Goal: Task Accomplishment & Management: Manage account settings

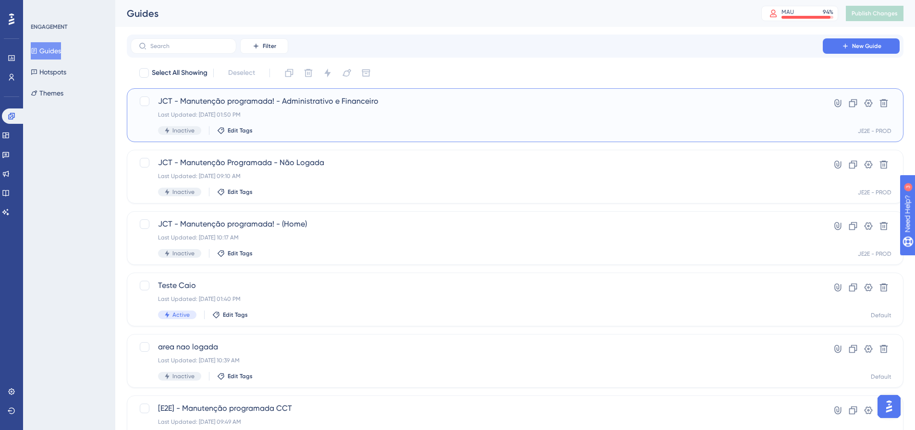
click at [332, 119] on div "JCT - Manutenção programada! - Administrativo e Financeiro Last Updated: 15 de …" at bounding box center [476, 115] width 637 height 39
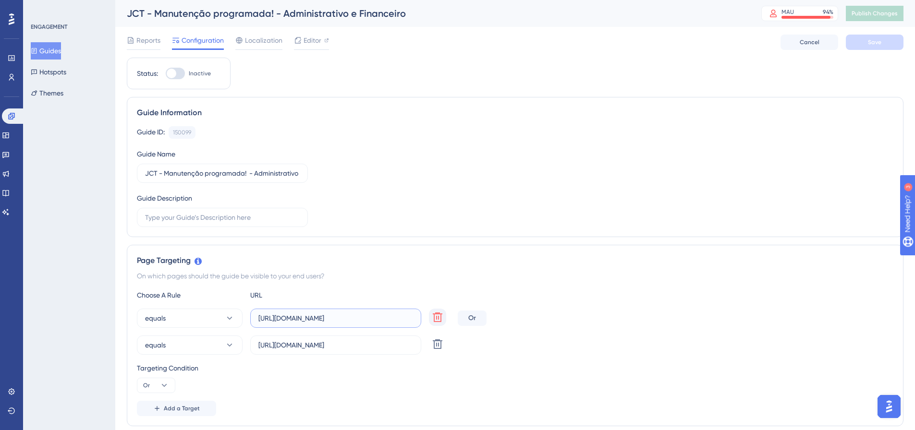
scroll to position [0, 106]
drag, startPoint x: 325, startPoint y: 321, endPoint x: 446, endPoint y: 319, distance: 120.6
click at [446, 319] on div "equals https://suporte.totvs.com/portal/p/10098/customer-portal-dashboard/dashb…" at bounding box center [295, 318] width 317 height 19
click at [553, 314] on div "equals https://suporte.totvs.com/portal/p/10098/customer-portal-dashboard/dashb…" at bounding box center [515, 318] width 757 height 19
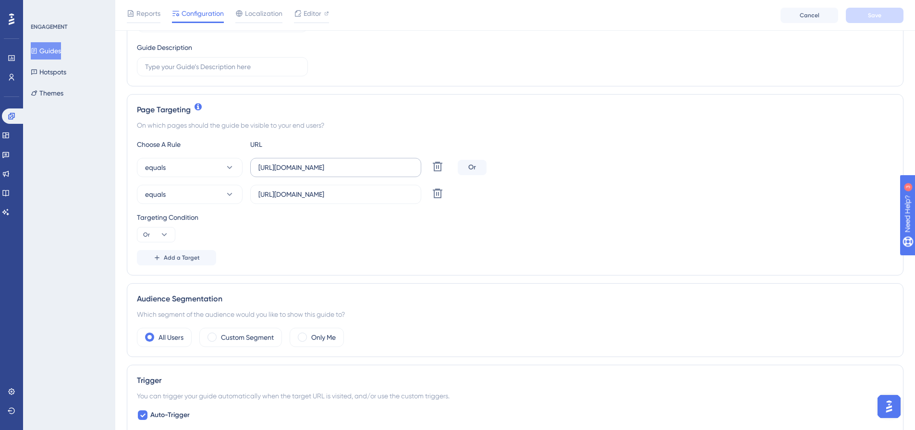
scroll to position [240, 0]
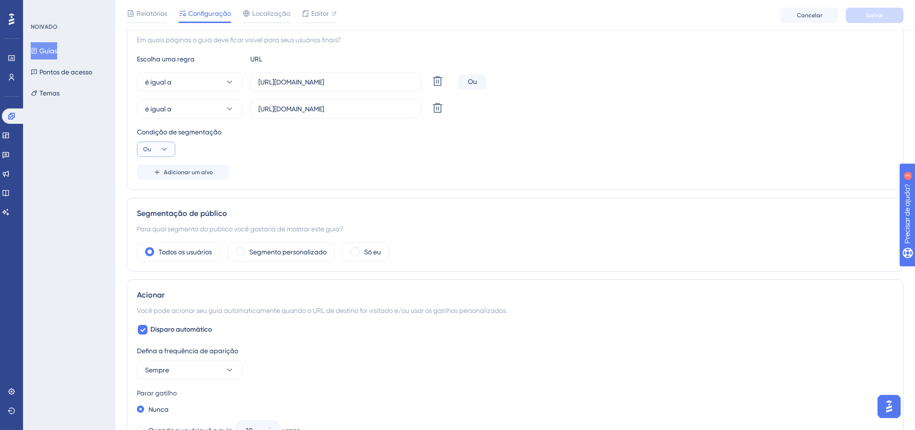
click at [165, 145] on icon at bounding box center [164, 150] width 10 height 10
click at [219, 145] on div "Condição de segmentação Ou E E Ou Ou" at bounding box center [515, 141] width 757 height 31
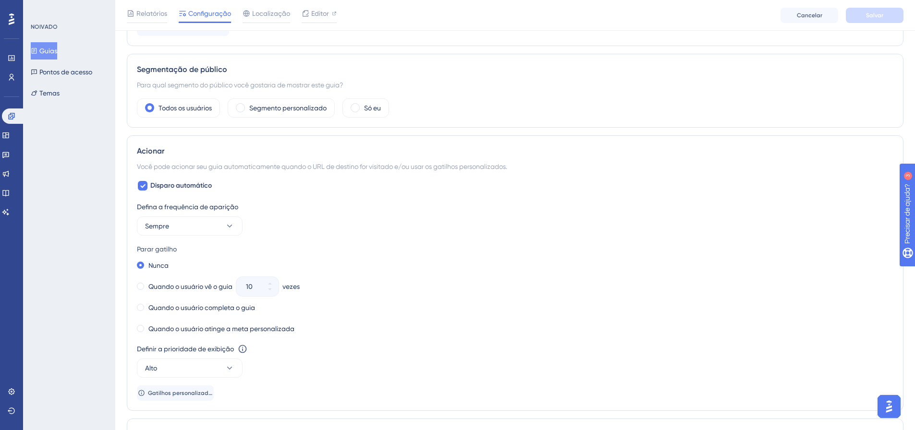
scroll to position [432, 0]
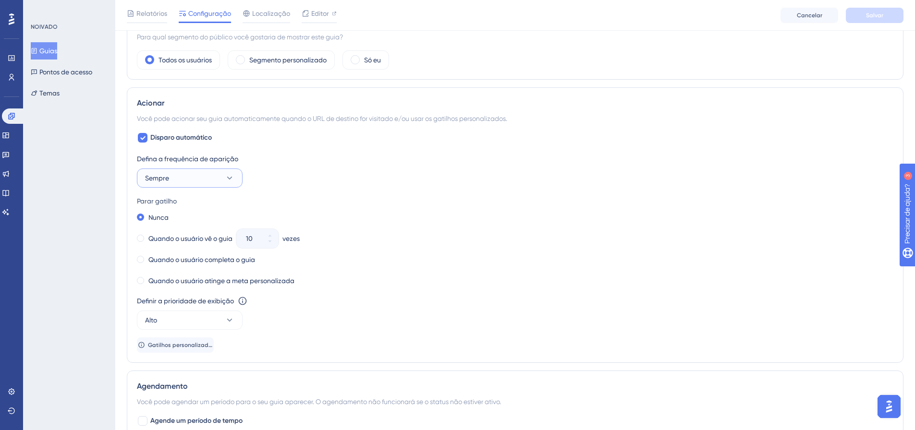
click at [171, 183] on button "Sempre" at bounding box center [190, 178] width 106 height 19
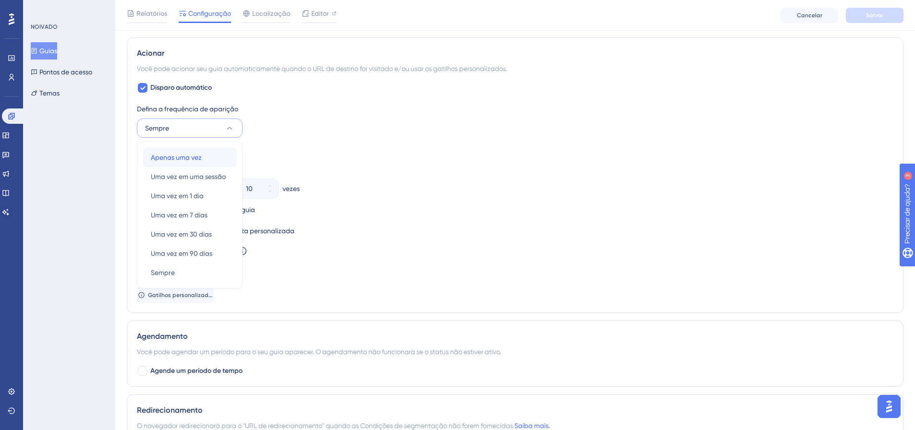
click at [179, 159] on font "Apenas uma vez" at bounding box center [176, 158] width 51 height 8
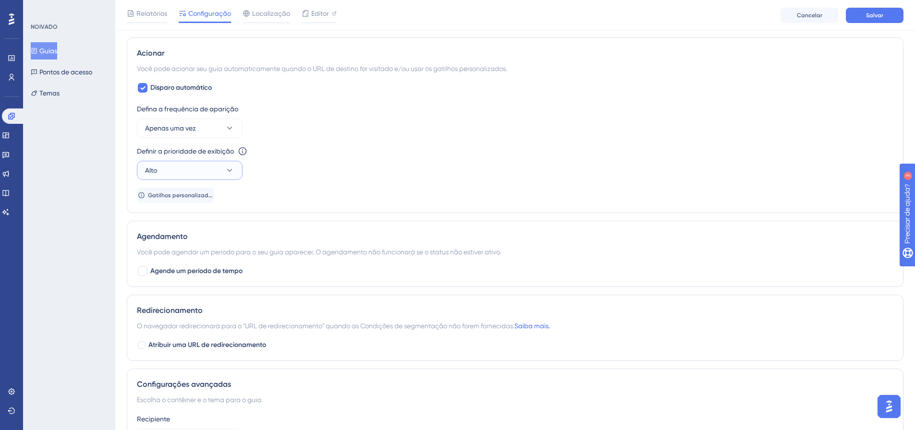
click at [210, 178] on button "Alto" at bounding box center [190, 170] width 106 height 19
click at [296, 175] on div "Definir a prioridade de exibição Esta opção definirá a prioridade de exibição e…" at bounding box center [515, 163] width 757 height 35
click at [861, 16] on button "Salvar" at bounding box center [875, 15] width 58 height 15
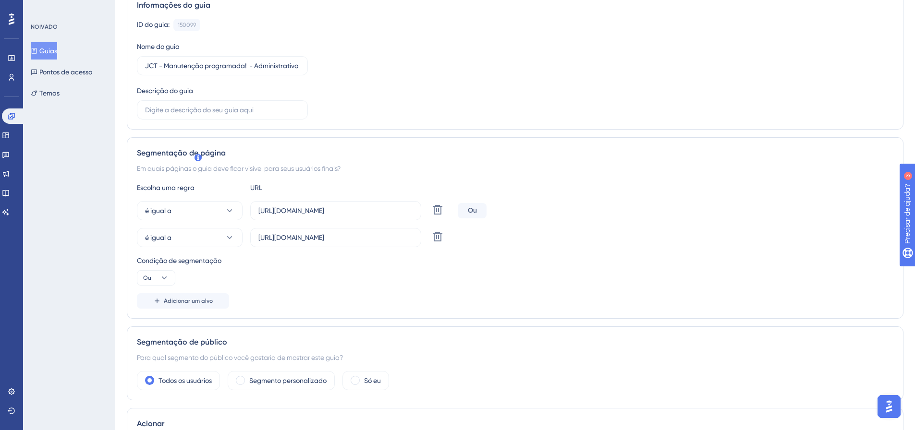
scroll to position [0, 0]
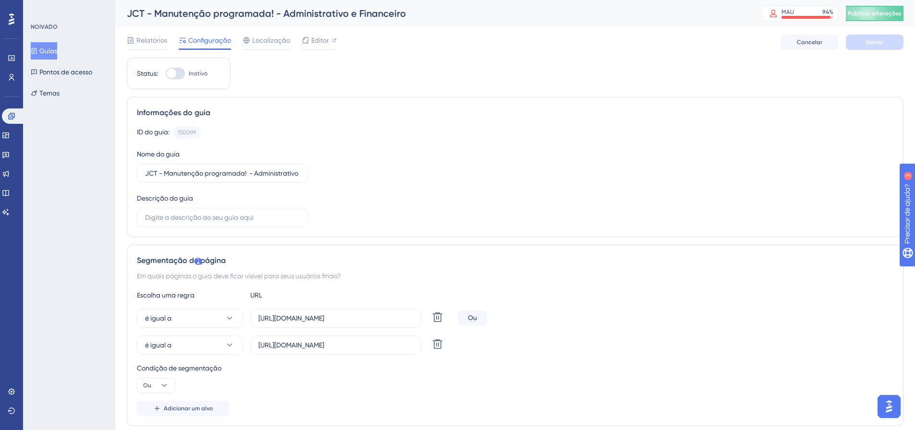
click at [180, 73] on div at bounding box center [175, 74] width 19 height 12
click at [166, 73] on input "Inativo" at bounding box center [165, 73] width 0 height 0
checkbox input "true"
click at [868, 37] on button "Salvar" at bounding box center [875, 42] width 58 height 15
click at [318, 43] on font "Editor" at bounding box center [320, 41] width 18 height 8
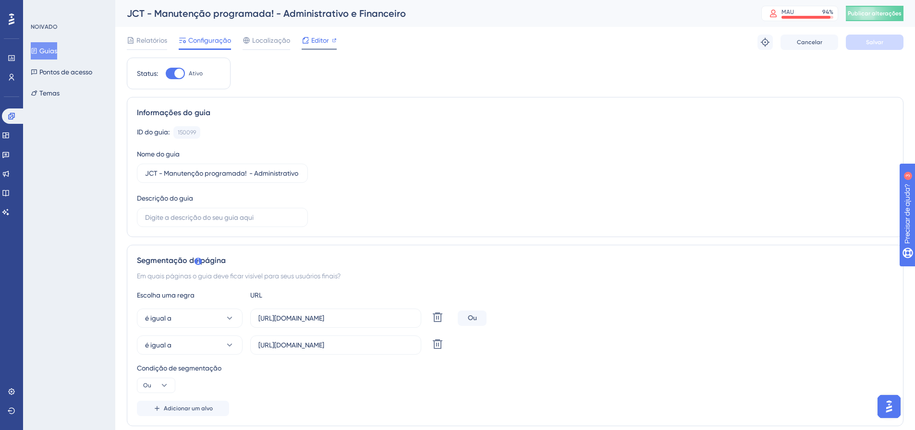
click at [313, 43] on font "Editor" at bounding box center [320, 41] width 18 height 8
click at [177, 72] on div at bounding box center [179, 74] width 10 height 10
click at [166, 73] on input "Ativo" at bounding box center [165, 73] width 0 height 0
click at [887, 42] on button "Salvar" at bounding box center [875, 42] width 58 height 15
click at [884, 14] on font "Publicar alterações" at bounding box center [875, 13] width 54 height 7
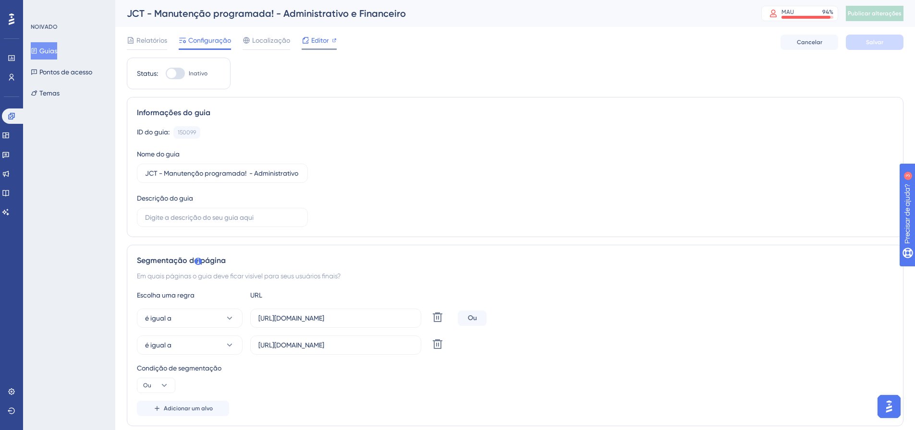
click at [315, 38] on font "Editor" at bounding box center [320, 41] width 18 height 8
click at [176, 73] on div at bounding box center [175, 74] width 19 height 12
click at [177, 70] on div at bounding box center [175, 74] width 19 height 12
click at [166, 73] on input "Inativo" at bounding box center [165, 73] width 0 height 0
checkbox input "true"
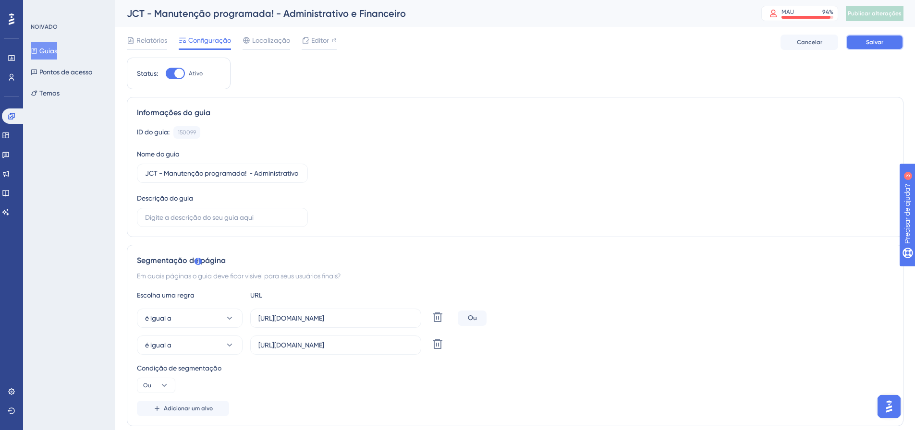
click at [877, 45] on font "Salvar" at bounding box center [874, 42] width 17 height 7
click at [896, 16] on font "Publicar alterações" at bounding box center [875, 13] width 54 height 7
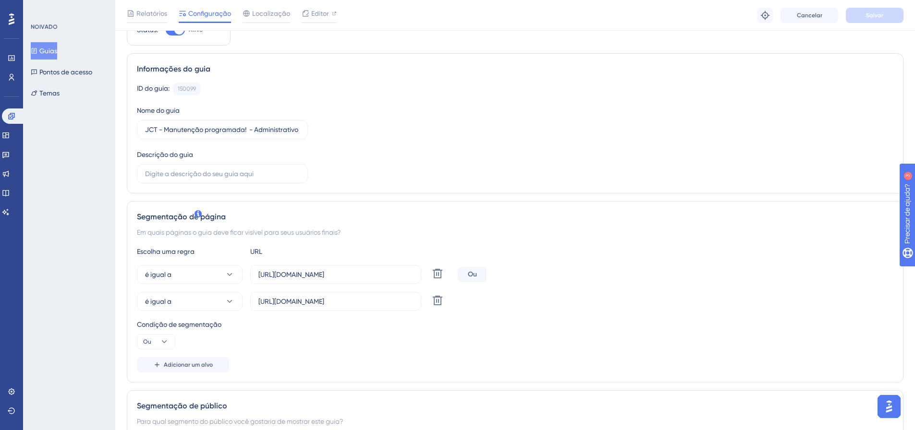
scroll to position [48, 0]
click at [281, 299] on input "[URL][DOMAIN_NAME]" at bounding box center [335, 301] width 155 height 11
click at [227, 302] on icon at bounding box center [230, 301] width 10 height 10
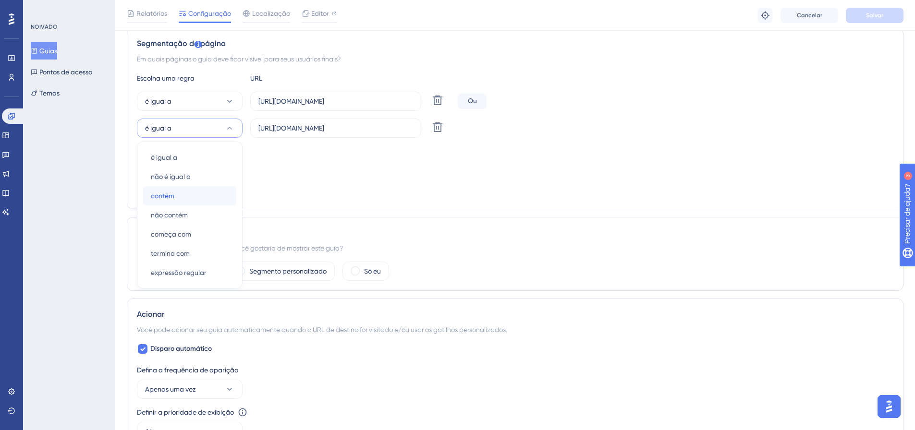
click at [183, 200] on div "contém contém" at bounding box center [190, 195] width 78 height 19
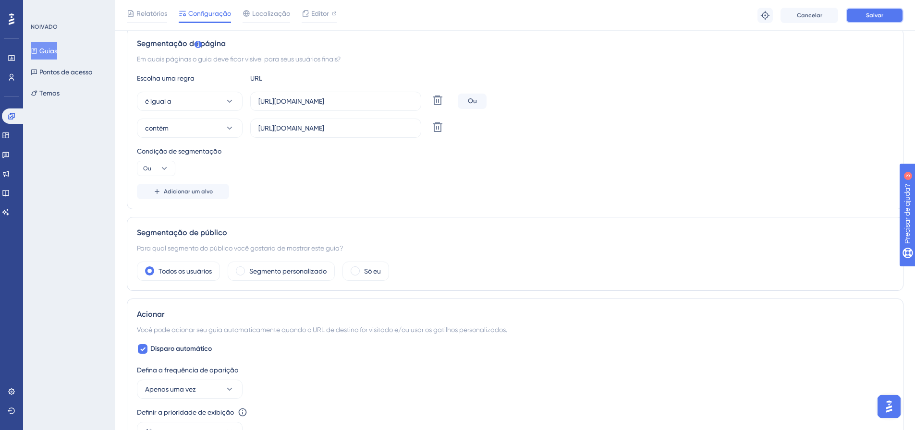
click at [870, 11] on button "Salvar" at bounding box center [875, 15] width 58 height 15
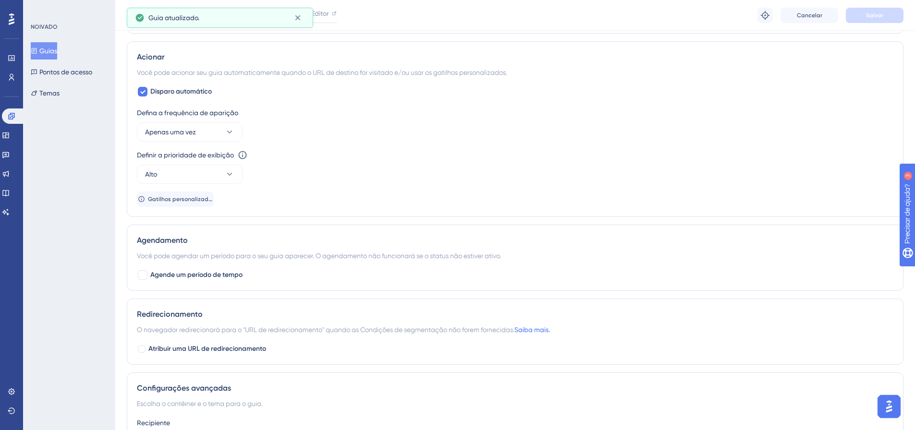
scroll to position [461, 0]
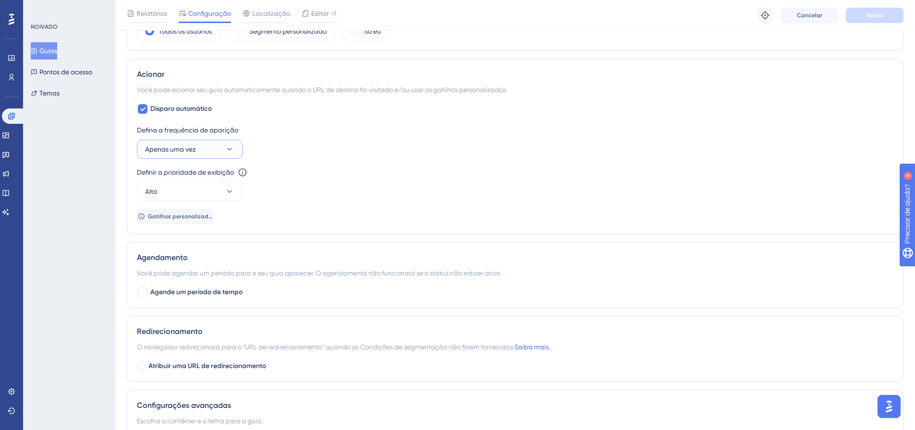
click at [232, 148] on icon at bounding box center [229, 149] width 5 height 3
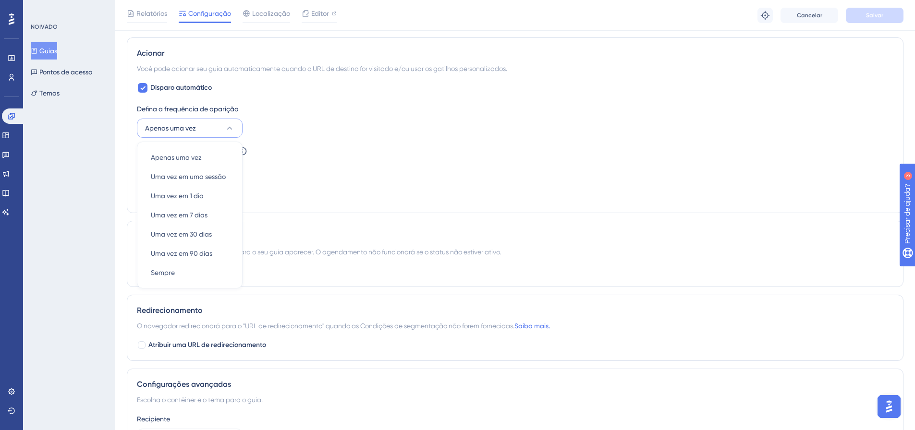
click at [343, 95] on div "Disparo automático Defina a frequência de aparição Apenas uma vez Apenas uma ve…" at bounding box center [515, 142] width 757 height 121
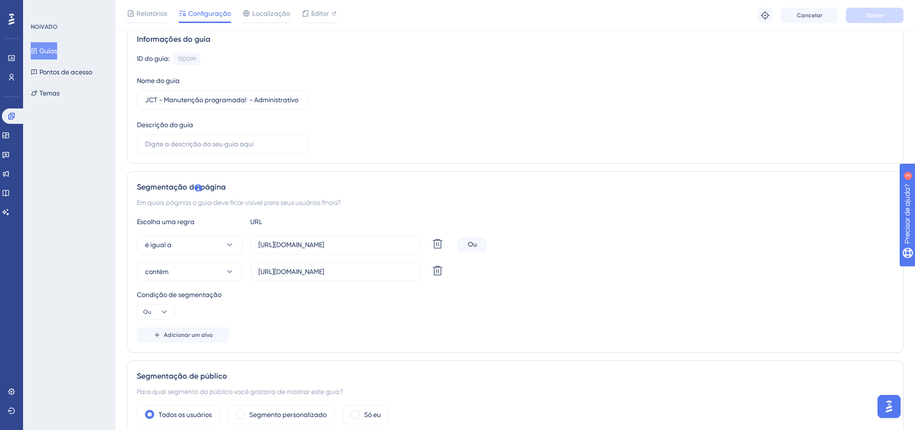
scroll to position [0, 0]
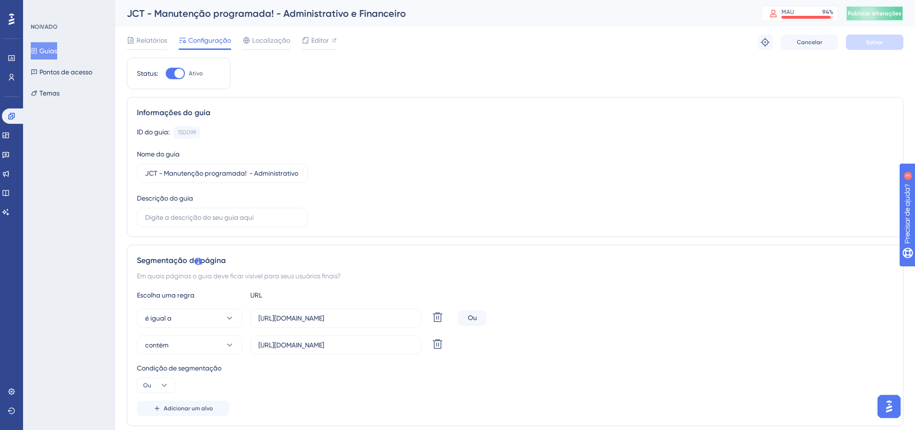
click at [878, 14] on font "Publicar alterações" at bounding box center [875, 13] width 54 height 7
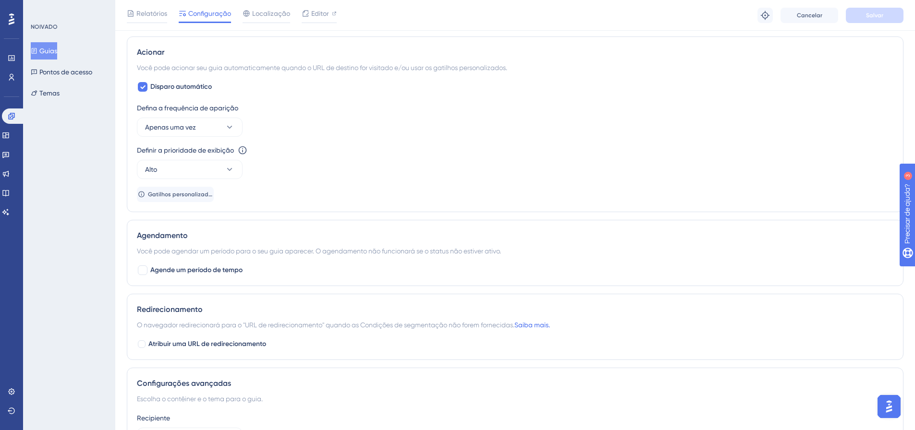
scroll to position [432, 0]
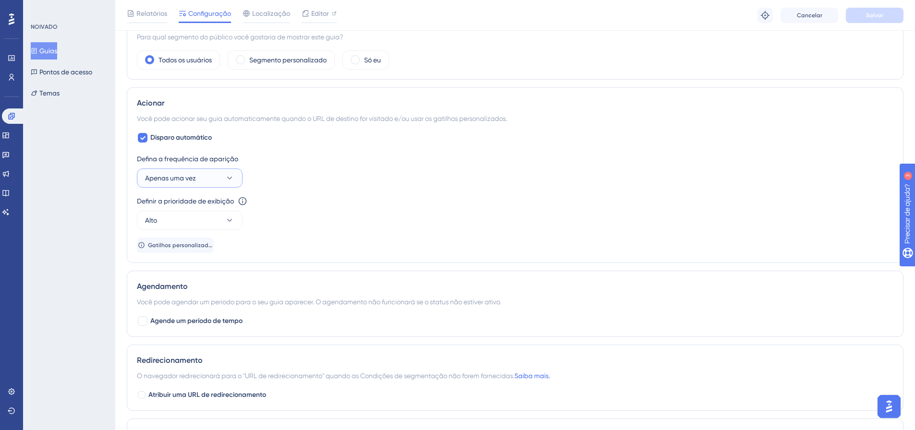
click at [214, 181] on button "Apenas uma vez" at bounding box center [190, 178] width 106 height 19
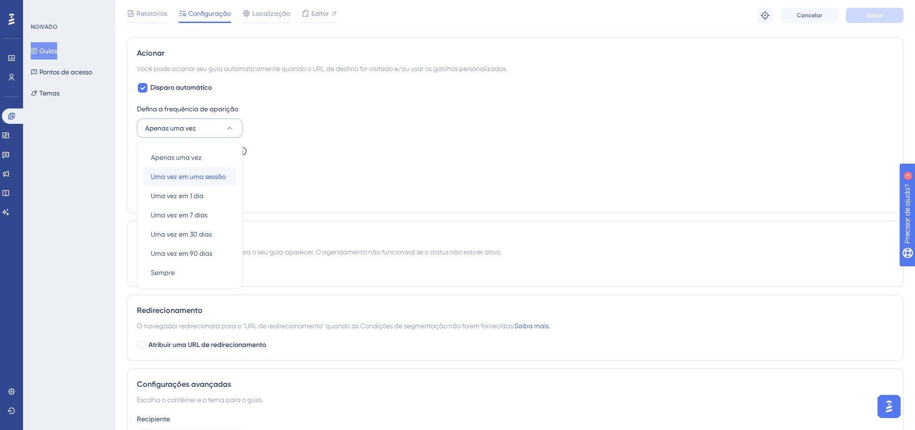
click at [207, 178] on font "Uma vez em uma sessão" at bounding box center [188, 177] width 75 height 8
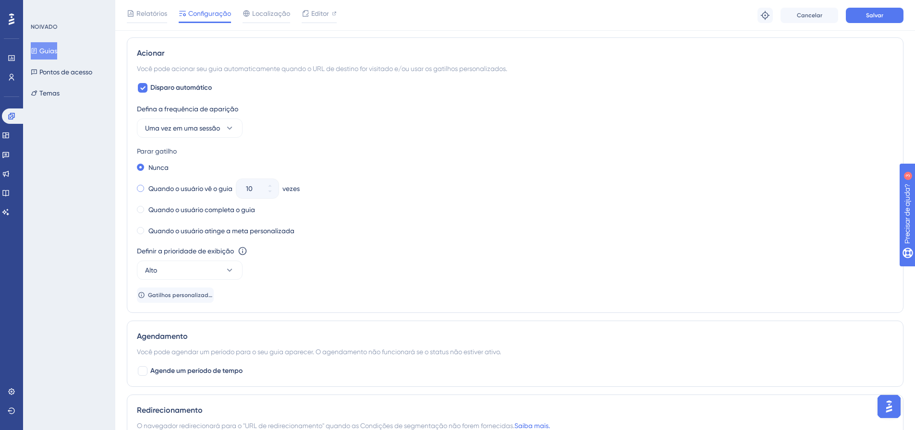
click at [163, 189] on font "Quando o usuário vê o guia" at bounding box center [190, 189] width 84 height 8
click at [272, 185] on icon at bounding box center [270, 186] width 6 height 6
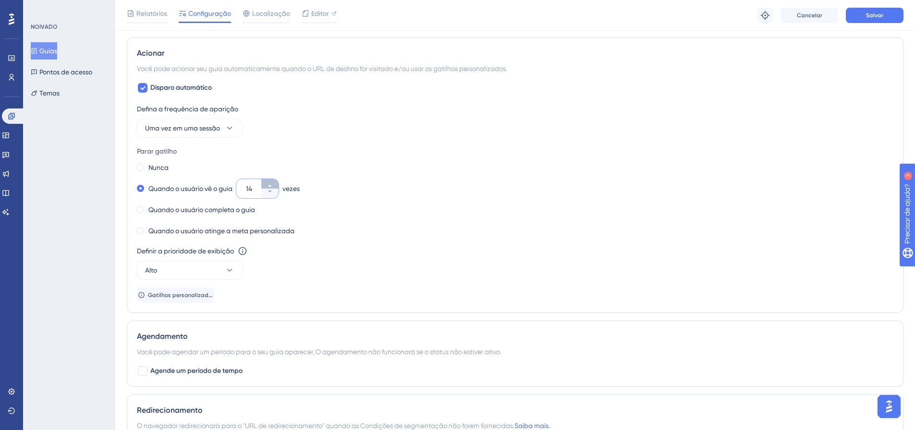
click at [272, 185] on icon at bounding box center [270, 186] width 6 height 6
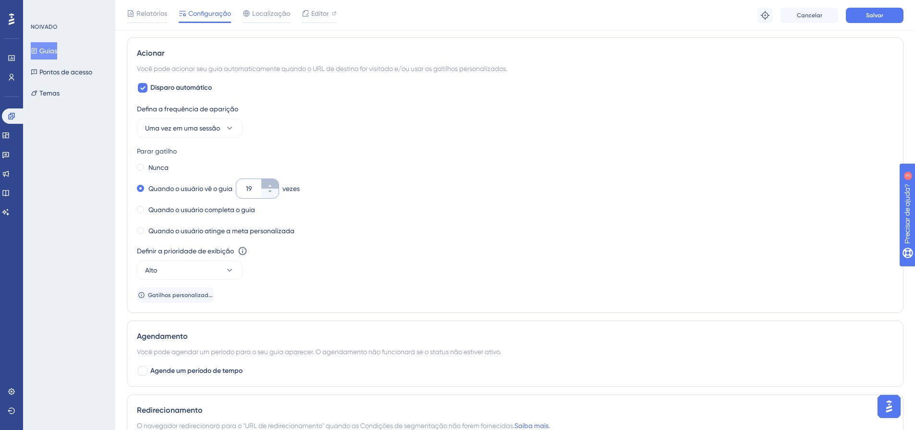
click at [272, 185] on icon at bounding box center [270, 186] width 6 height 6
click at [256, 187] on input "21" at bounding box center [252, 189] width 13 height 12
type input "02"
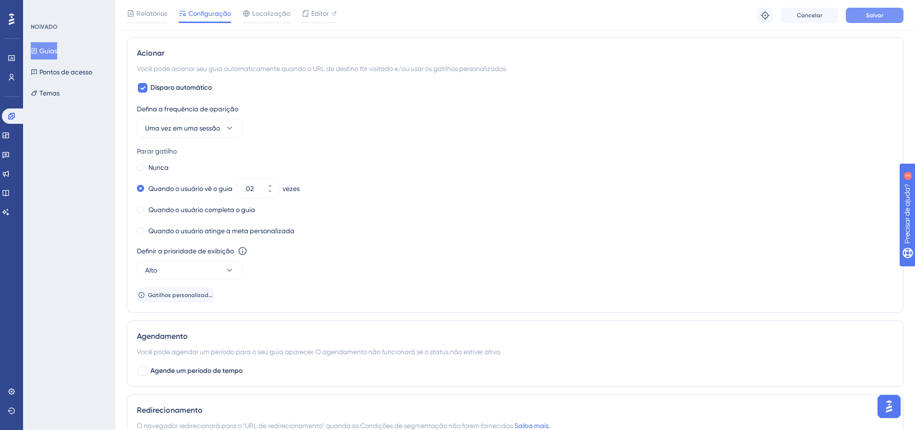
click at [859, 16] on button "Salvar" at bounding box center [875, 15] width 58 height 15
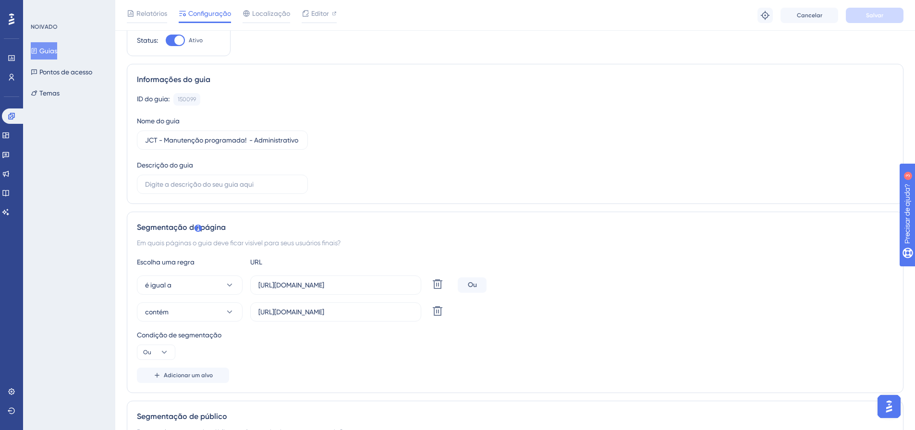
scroll to position [0, 0]
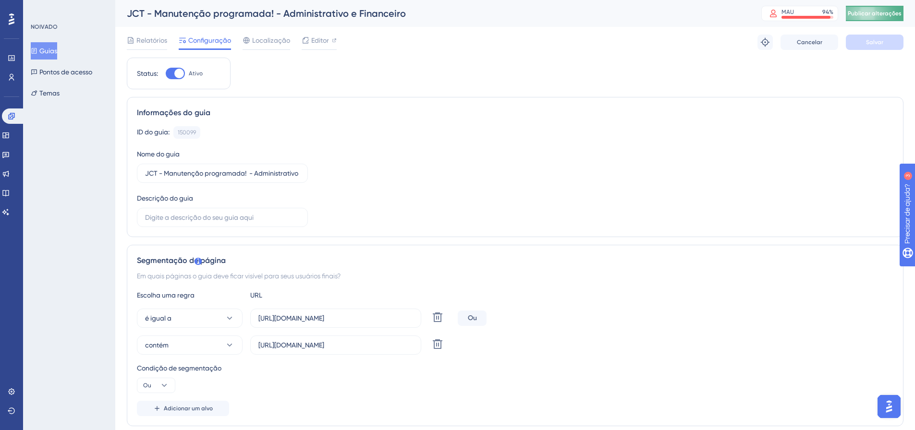
click at [880, 13] on font "Publicar alterações" at bounding box center [875, 13] width 54 height 7
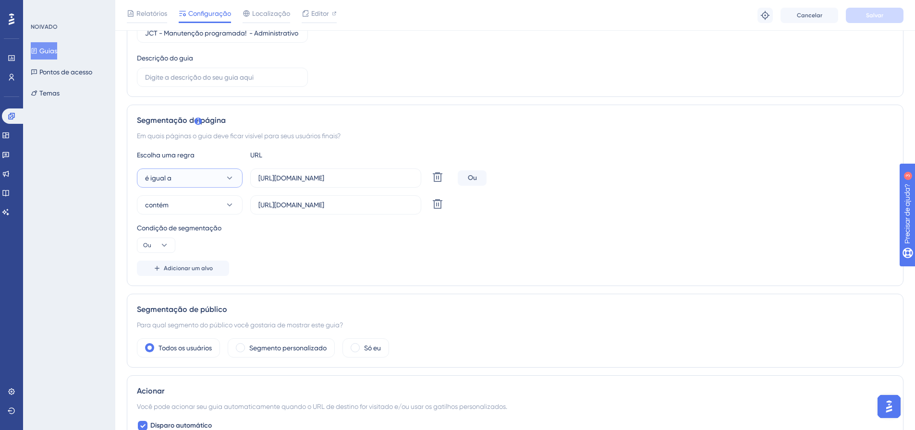
click at [190, 179] on button "é igual a" at bounding box center [190, 178] width 106 height 19
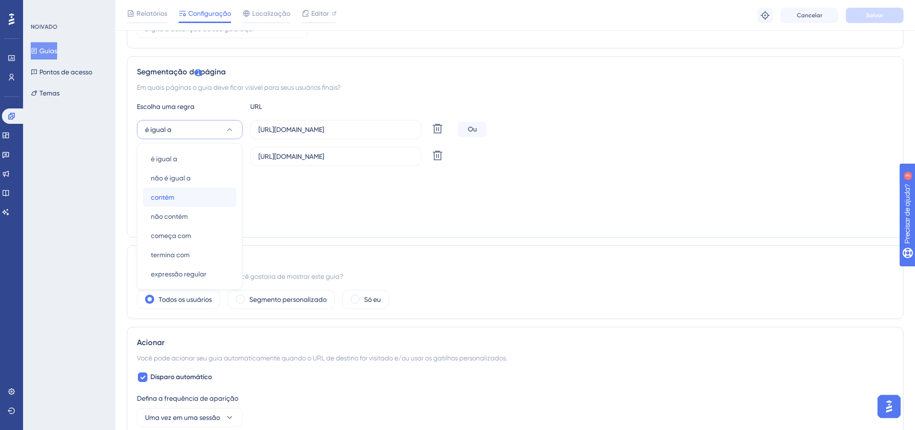
click at [184, 202] on div "contém contém" at bounding box center [190, 197] width 78 height 19
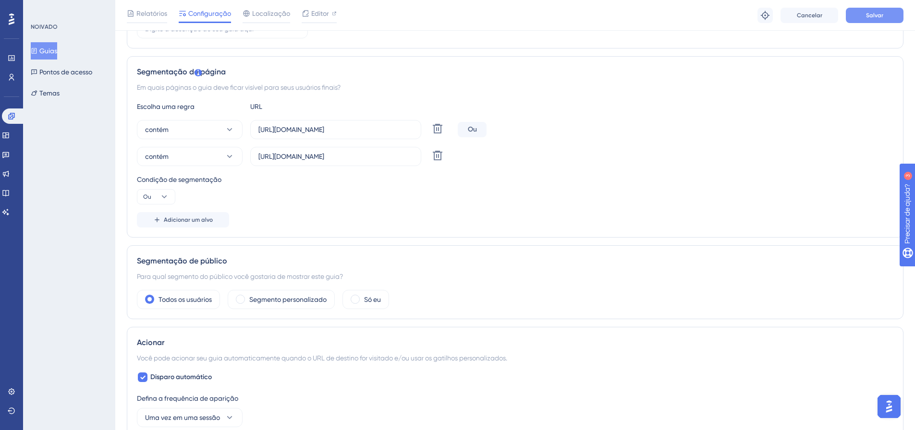
click at [864, 17] on button "Salvar" at bounding box center [875, 15] width 58 height 15
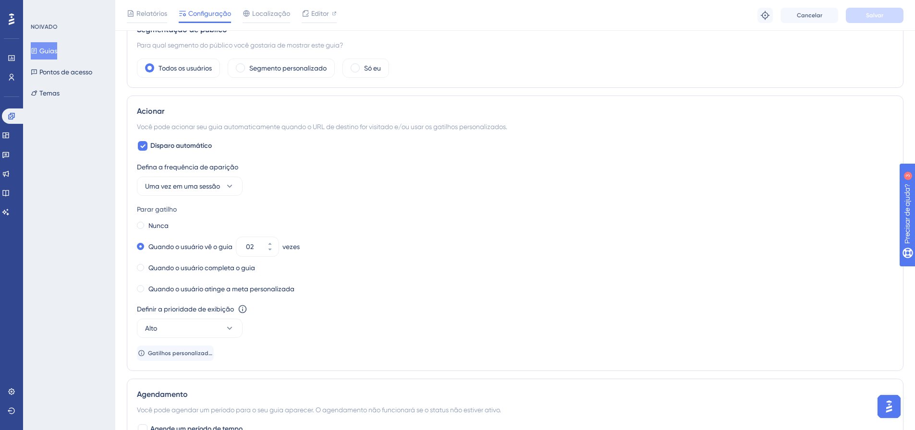
scroll to position [433, 0]
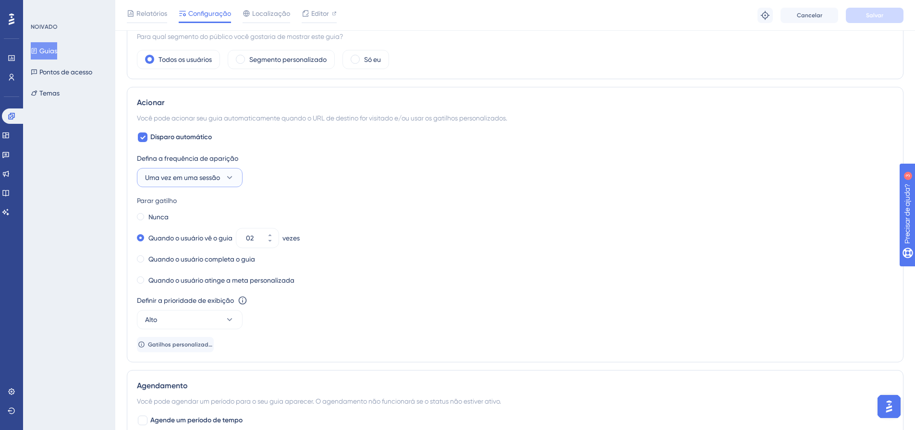
click at [216, 177] on font "Uma vez em uma sessão" at bounding box center [182, 178] width 75 height 8
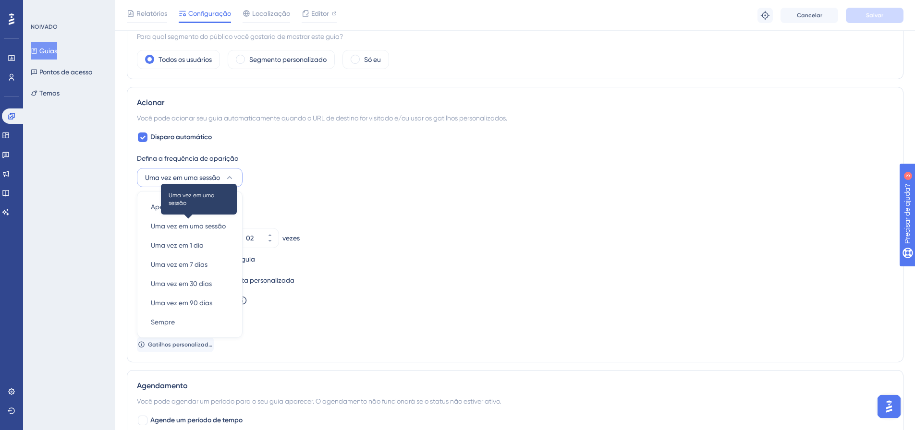
scroll to position [481, 0]
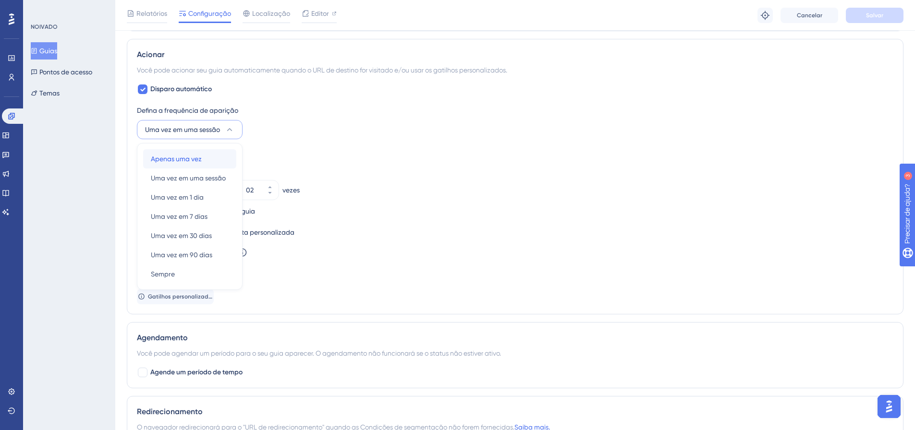
click at [193, 161] on font "Apenas uma vez" at bounding box center [176, 159] width 51 height 8
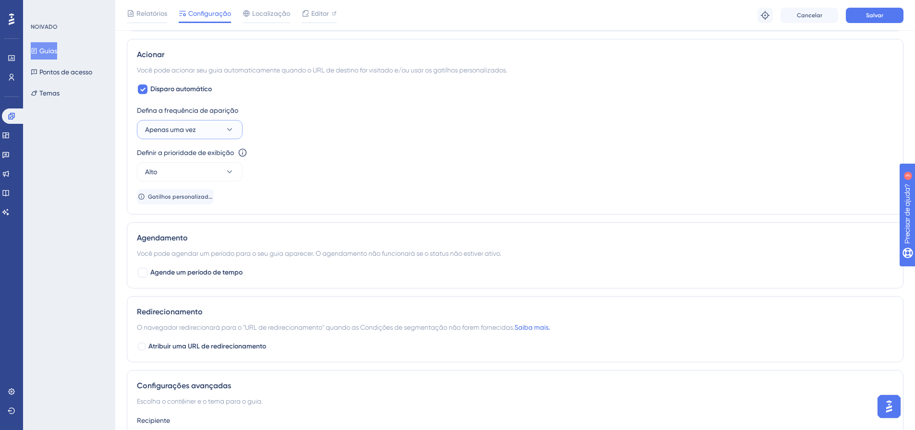
click at [178, 124] on span "Apenas uma vez" at bounding box center [170, 130] width 51 height 12
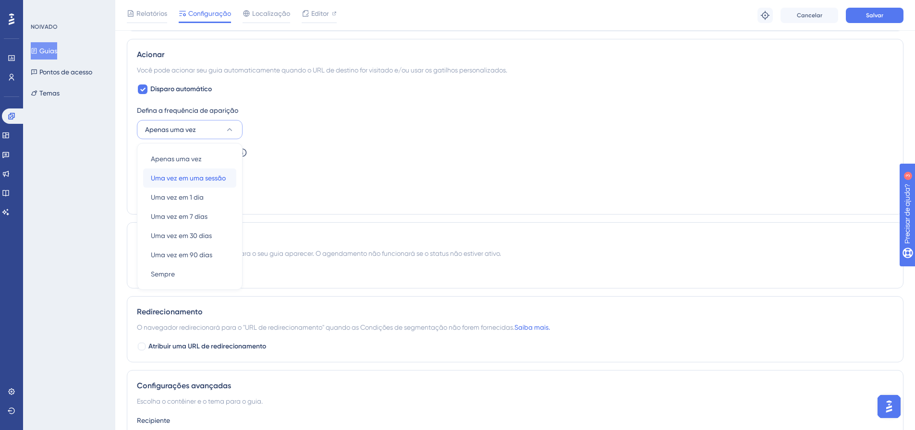
click at [187, 175] on font "Uma vez em uma sessão" at bounding box center [188, 178] width 75 height 8
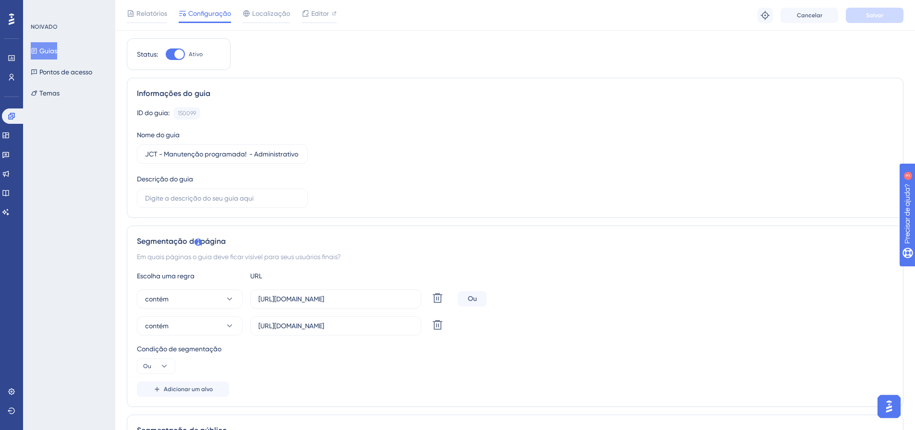
scroll to position [0, 0]
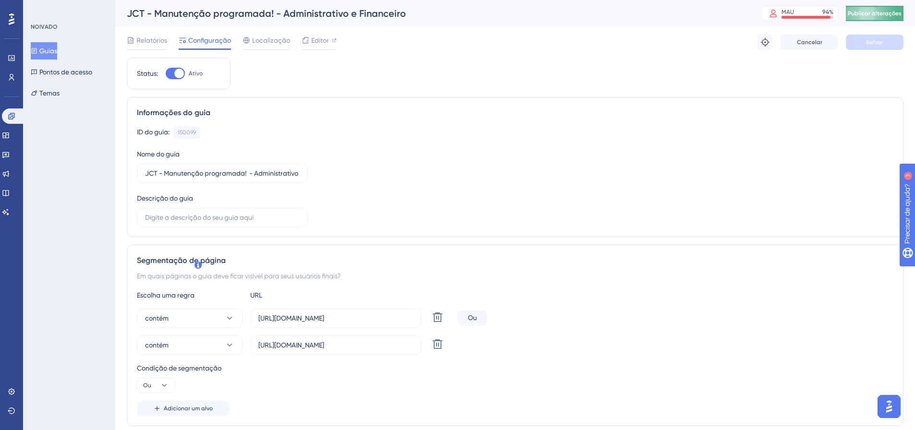
click at [883, 15] on button "Publicar alterações" at bounding box center [875, 13] width 58 height 15
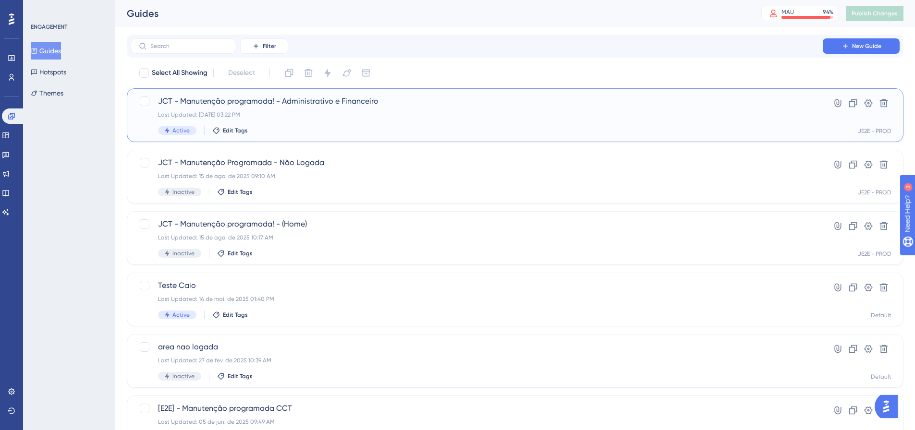
click at [361, 119] on div "JCT - Manutenção programada! - Administrativo e Financeiro Last Updated: [DATE]…" at bounding box center [476, 115] width 637 height 39
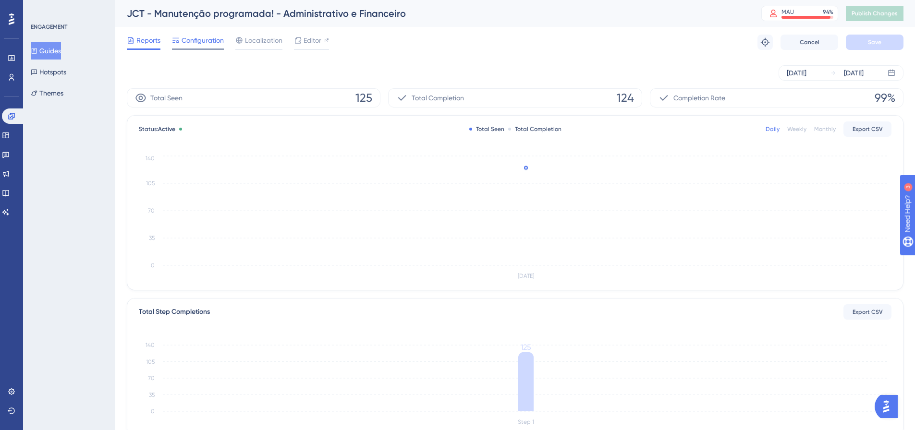
click at [211, 40] on span "Configuration" at bounding box center [203, 41] width 42 height 12
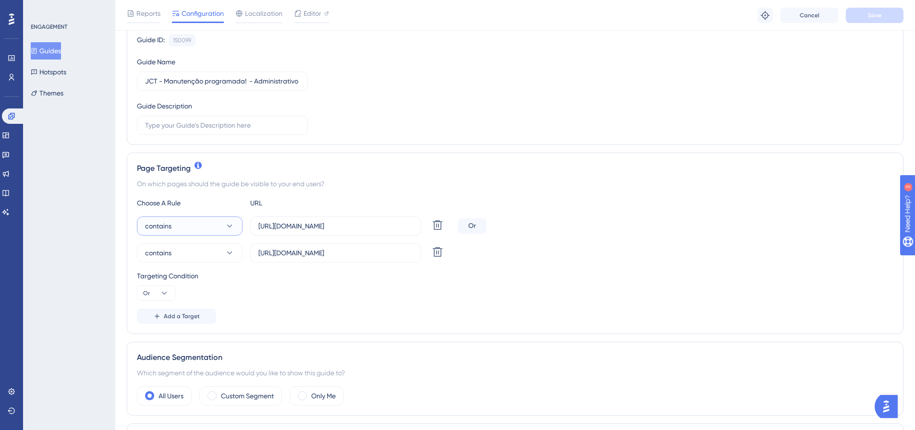
click at [187, 230] on button "contains" at bounding box center [190, 226] width 106 height 19
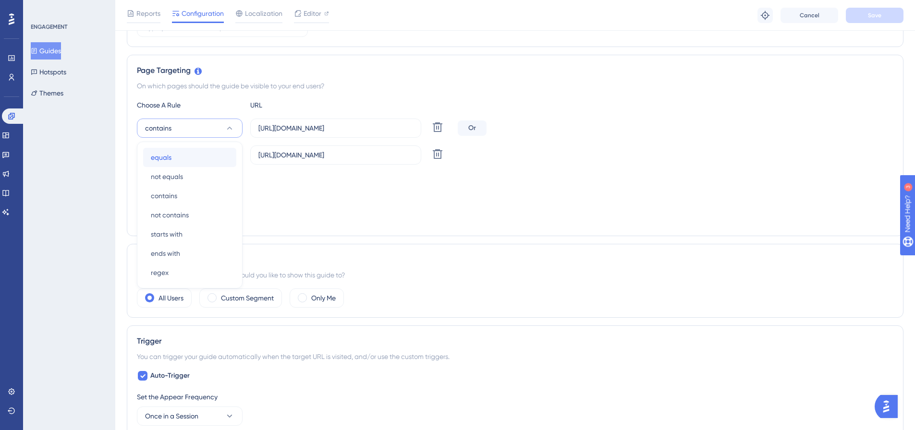
click at [183, 159] on div "equals equals" at bounding box center [190, 157] width 78 height 19
click at [208, 159] on button "contains" at bounding box center [190, 155] width 106 height 19
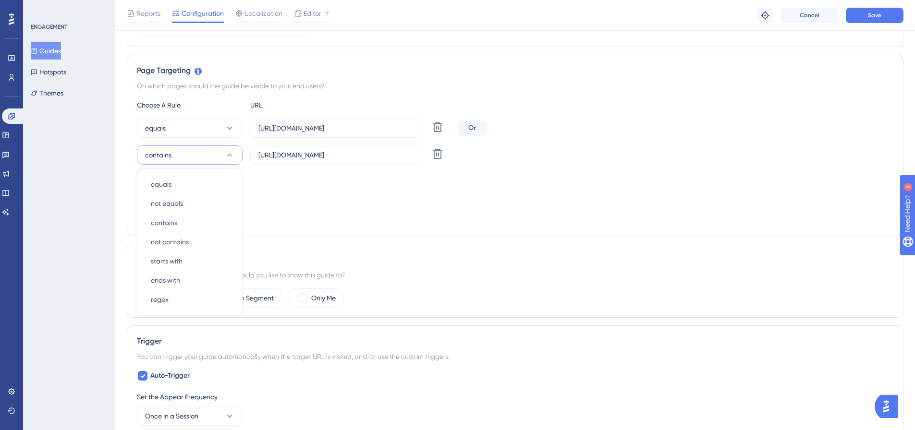
scroll to position [221, 0]
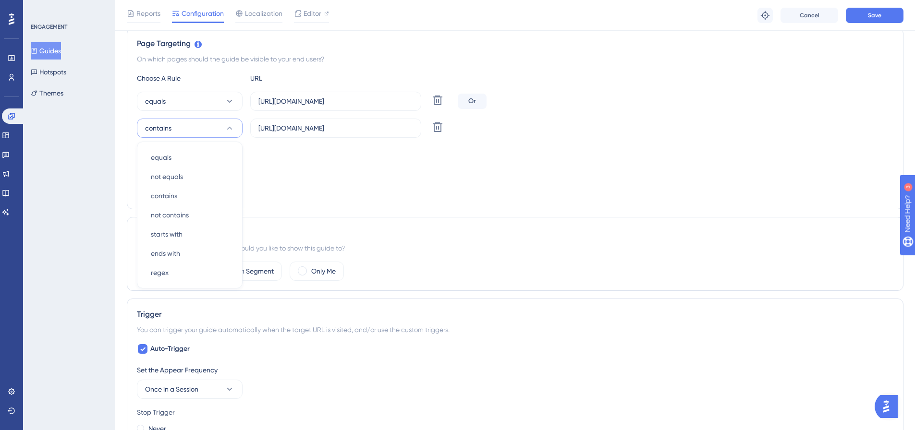
click at [312, 171] on div "Targeting Condition Or" at bounding box center [515, 161] width 757 height 31
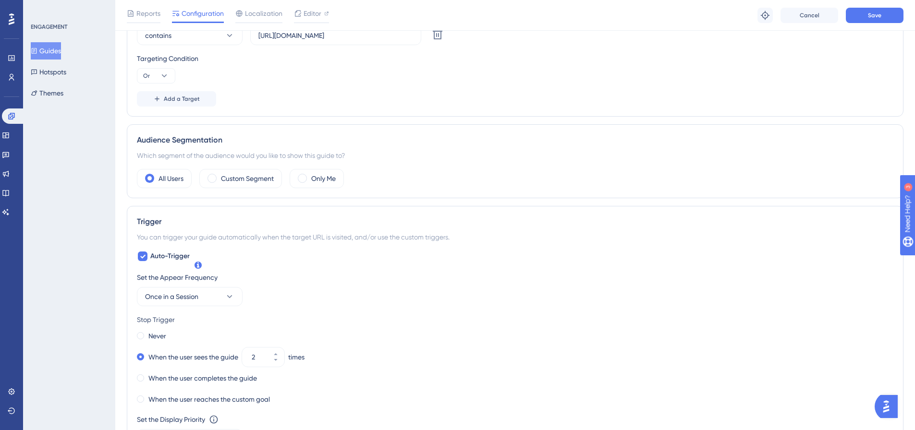
scroll to position [365, 0]
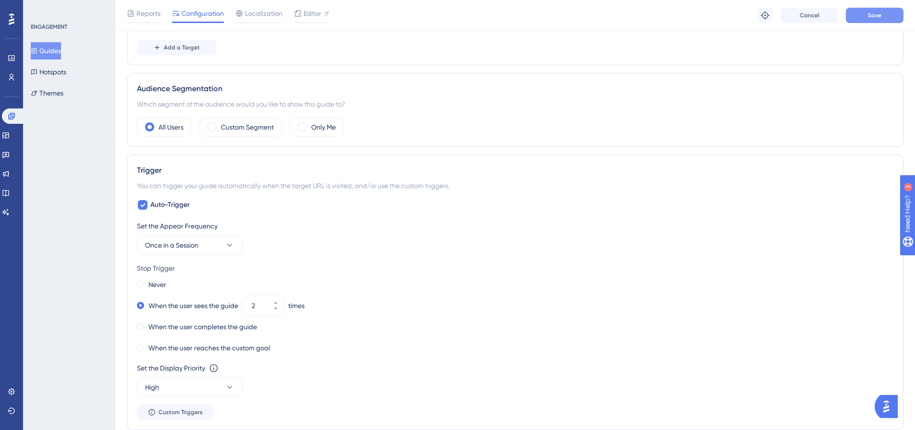
click at [874, 14] on span "Save" at bounding box center [874, 16] width 13 height 8
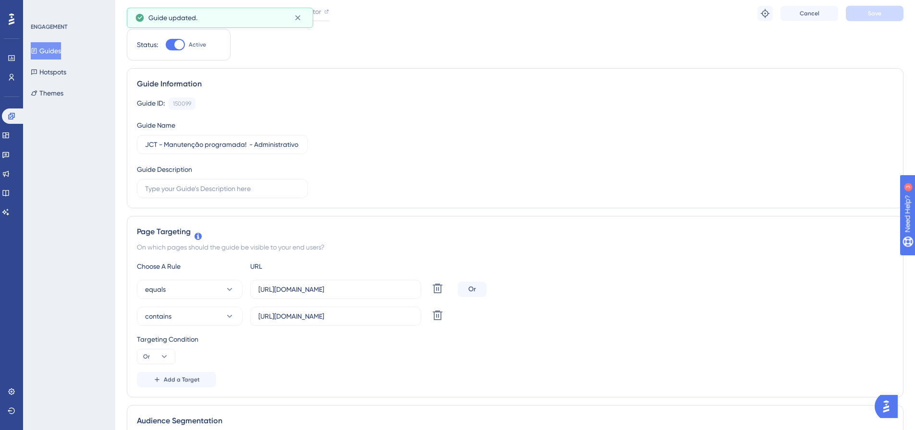
scroll to position [0, 0]
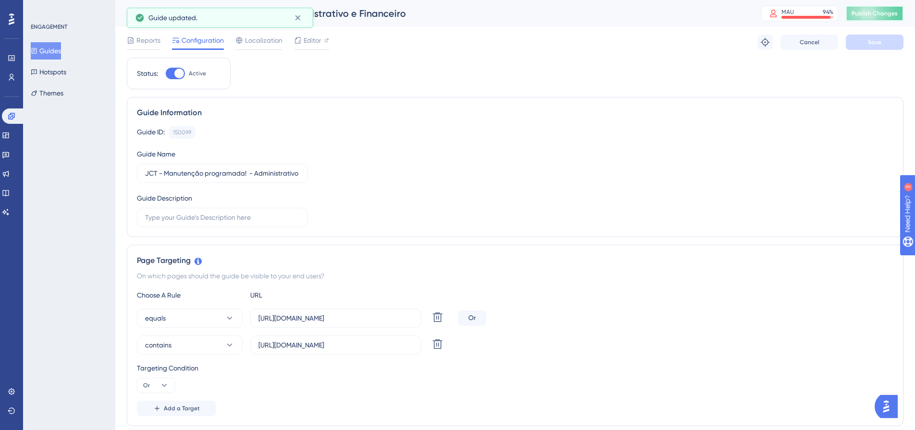
click at [879, 15] on span "Publish Changes" at bounding box center [875, 14] width 46 height 8
click at [170, 413] on button "Add a Target" at bounding box center [176, 408] width 79 height 15
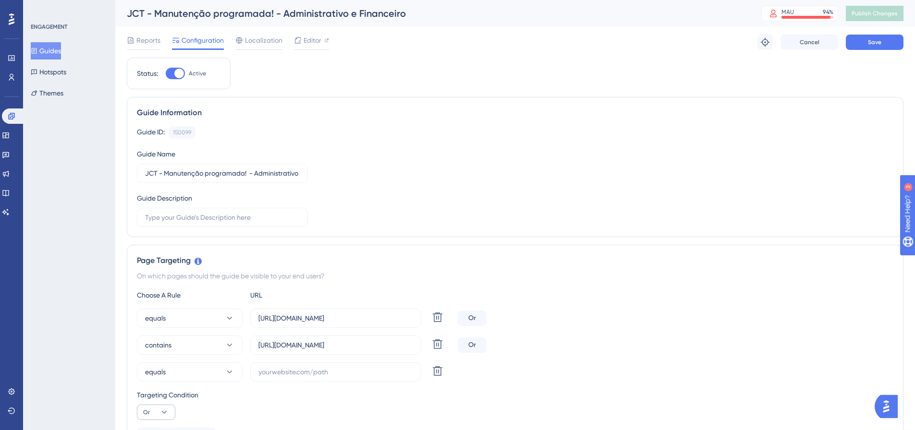
scroll to position [48, 0]
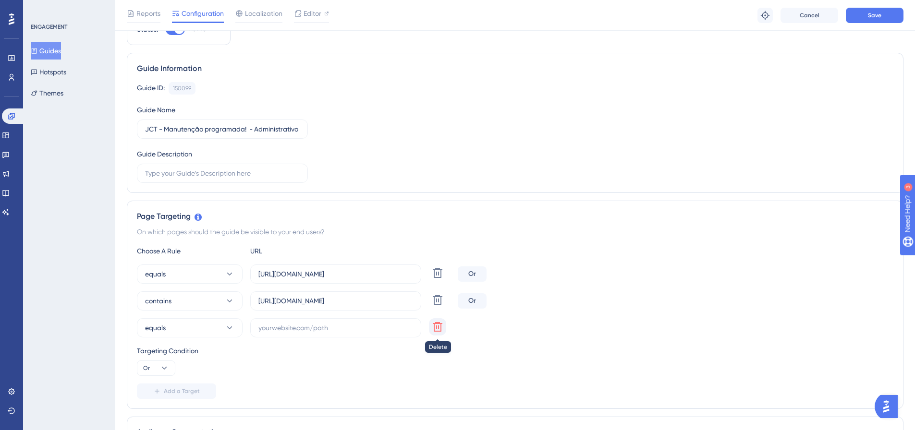
click at [438, 279] on icon at bounding box center [438, 274] width 12 height 12
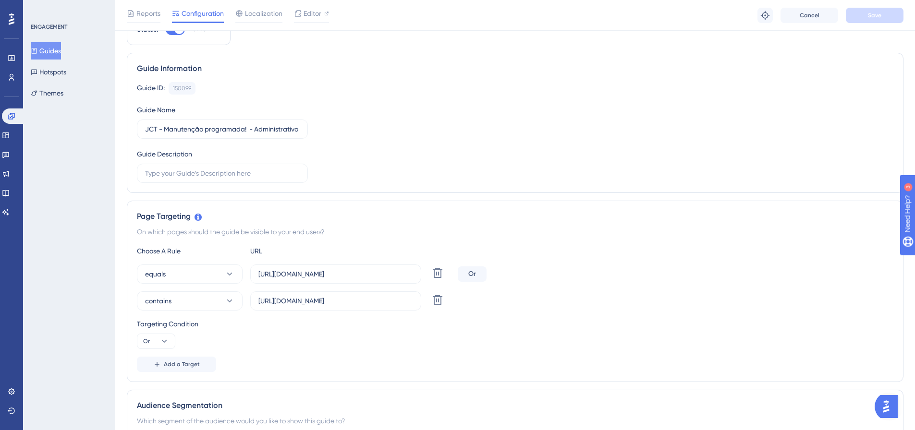
scroll to position [0, 0]
